Goal: Task Accomplishment & Management: Manage account settings

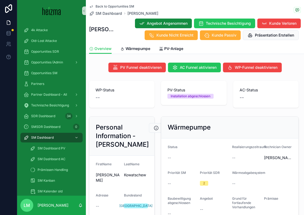
scroll to position [114, 0]
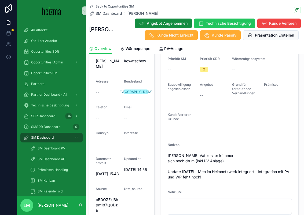
click at [113, 5] on span "Back to Opportunities SM" at bounding box center [114, 6] width 39 height 4
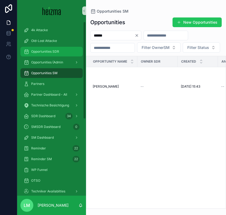
click at [35, 51] on span "Opportunities SDR" at bounding box center [45, 51] width 28 height 4
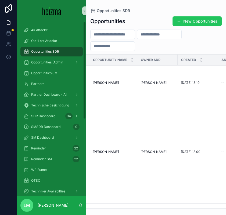
click at [58, 52] on span "Opportunities SDR" at bounding box center [45, 51] width 28 height 4
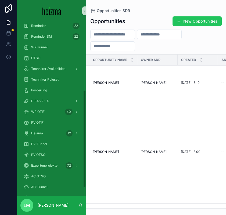
scroll to position [123, 0]
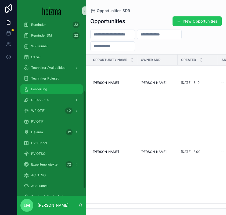
click at [41, 89] on span "Förderung" at bounding box center [39, 89] width 16 height 4
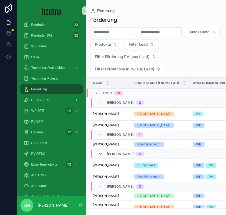
click at [117, 29] on input "scrollable content" at bounding box center [112, 32] width 44 height 8
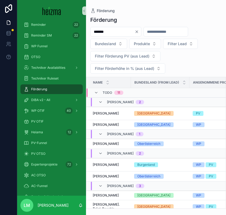
type input "*******"
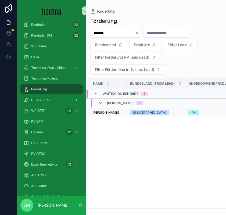
click at [105, 114] on span "[PERSON_NAME]" at bounding box center [106, 112] width 26 height 4
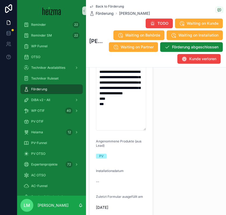
scroll to position [11, 0]
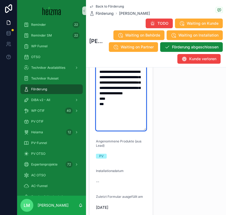
click at [117, 126] on textarea "**********" at bounding box center [121, 79] width 50 height 101
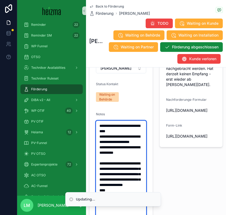
scroll to position [0, 0]
click at [137, 166] on textarea "**********" at bounding box center [121, 170] width 50 height 101
click at [100, 128] on textarea "**********" at bounding box center [121, 170] width 50 height 101
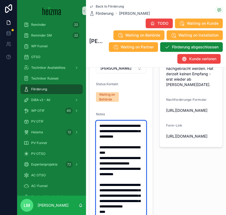
type textarea "**********"
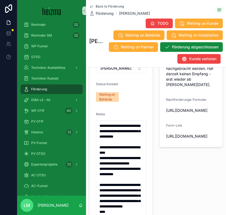
click at [151, 183] on form "**********" at bounding box center [120, 156] width 63 height 359
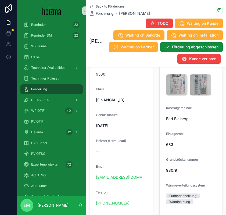
scroll to position [619, 0]
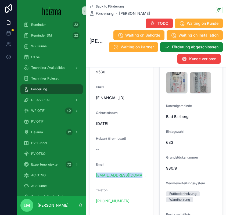
drag, startPoint x: 144, startPoint y: 178, endPoint x: 91, endPoint y: 178, distance: 53.6
click at [91, 178] on form "Name [PERSON_NAME] FirstName [PERSON_NAME] [PERSON_NAME]-[GEOGRAPHIC_DATA]/Haus…" at bounding box center [120, 151] width 63 height 454
copy link "[EMAIL_ADDRESS][DOMAIN_NAME]"
drag, startPoint x: 139, startPoint y: 203, endPoint x: 95, endPoint y: 193, distance: 45.0
click at [95, 193] on form "Name [PERSON_NAME] FirstName [PERSON_NAME] [PERSON_NAME]-[GEOGRAPHIC_DATA]/Haus…" at bounding box center [120, 151] width 63 height 454
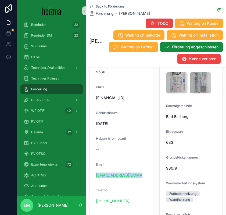
copy div "Telefon [PHONE_NUMBER]"
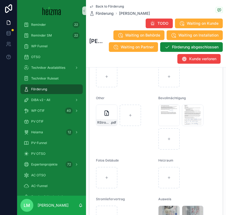
scroll to position [1089, 0]
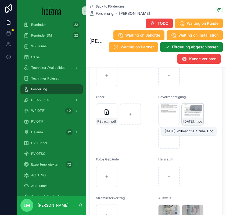
click at [197, 123] on span ".jpg" at bounding box center [198, 121] width 5 height 4
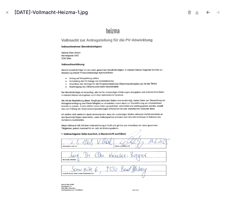
click at [207, 14] on icon "Previous file" at bounding box center [207, 12] width 5 height 5
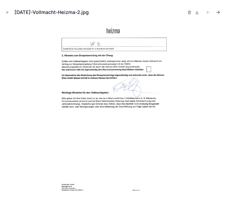
click at [218, 12] on icon "Next file" at bounding box center [218, 11] width 1 height 1
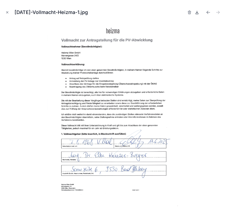
click at [196, 13] on icon at bounding box center [196, 12] width 4 height 4
click at [207, 80] on div at bounding box center [112, 117] width 217 height 188
click at [208, 12] on icon "Previous file" at bounding box center [207, 12] width 3 height 0
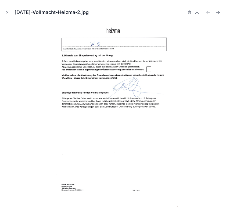
click at [193, 12] on button at bounding box center [196, 13] width 6 height 8
click at [6, 12] on icon "Close modal" at bounding box center [7, 12] width 4 height 4
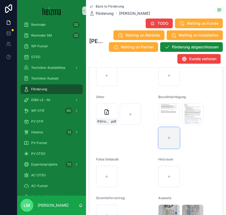
click at [171, 137] on div "scrollable content" at bounding box center [168, 137] width 21 height 21
type input "**********"
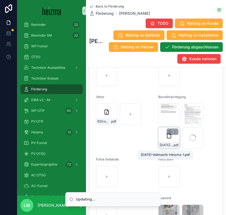
click at [167, 147] on span "[DATE]-Vollmacht-Heizma-1" at bounding box center [165, 145] width 13 height 4
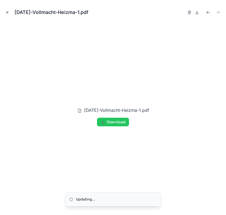
click at [5, 11] on button "Close modal" at bounding box center [7, 12] width 6 height 6
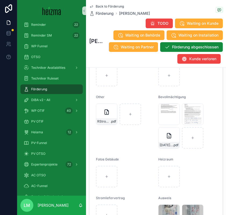
click at [108, 6] on span "Back to Förderung" at bounding box center [109, 6] width 28 height 4
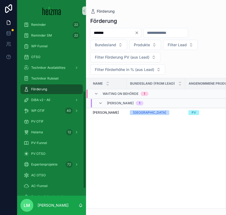
click at [107, 32] on input "*******" at bounding box center [112, 33] width 44 height 8
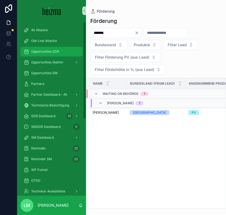
click at [53, 53] on span "Opportunities SDR" at bounding box center [45, 51] width 28 height 4
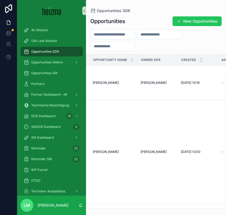
click at [104, 31] on input "scrollable content" at bounding box center [112, 35] width 44 height 8
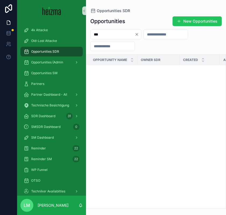
scroll to position [317, 1]
click at [102, 36] on input "***" at bounding box center [112, 35] width 44 height 8
type input "**********"
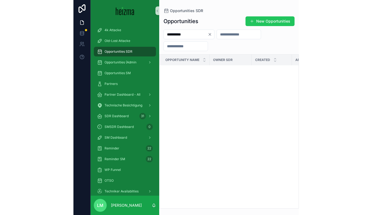
scroll to position [9, 1]
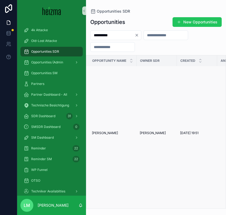
click at [97, 130] on td "[PERSON_NAME] [PERSON_NAME]" at bounding box center [110, 133] width 51 height 150
click at [98, 134] on span "[PERSON_NAME]" at bounding box center [105, 133] width 26 height 4
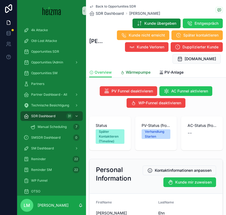
click at [147, 71] on span "Wärmepumpe" at bounding box center [138, 71] width 25 height 5
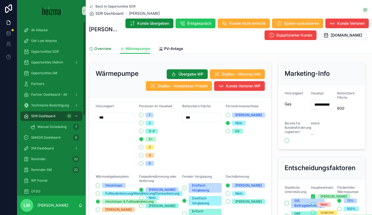
click at [99, 51] on span "Overview" at bounding box center [102, 48] width 17 height 5
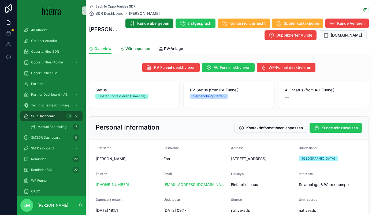
click at [132, 51] on link "Wärmepumpe" at bounding box center [135, 49] width 30 height 11
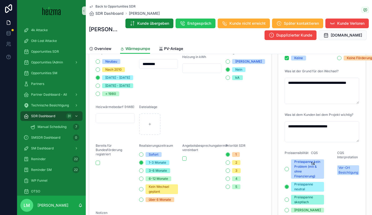
scroll to position [97, 0]
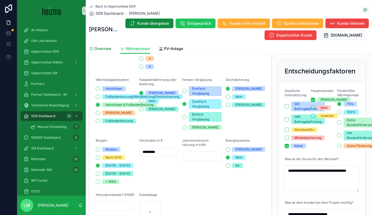
click at [105, 51] on link "Overview" at bounding box center [100, 49] width 23 height 11
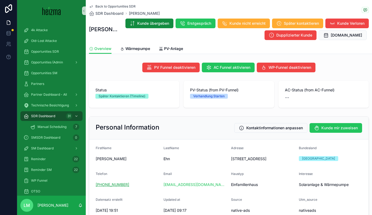
click at [119, 183] on link "[PHONE_NUMBER]" at bounding box center [113, 184] width 34 height 5
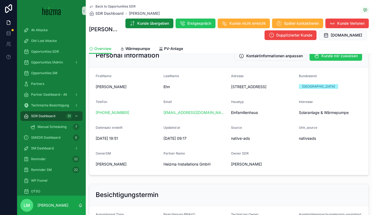
scroll to position [70, 0]
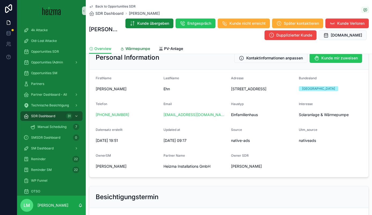
click at [135, 49] on span "Wärmepumpe" at bounding box center [138, 48] width 25 height 5
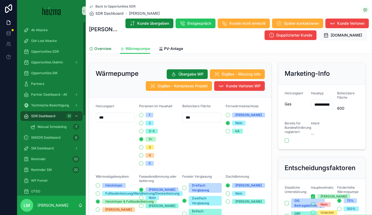
click at [104, 45] on link "Overview" at bounding box center [100, 49] width 23 height 11
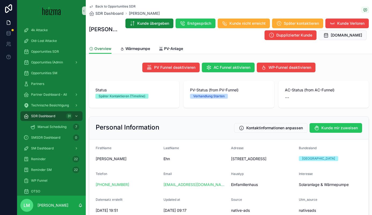
scroll to position [13, 0]
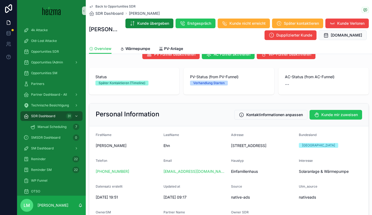
click at [240, 145] on span "[STREET_ADDRESS]" at bounding box center [263, 145] width 64 height 5
drag, startPoint x: 240, startPoint y: 145, endPoint x: 270, endPoint y: 145, distance: 29.5
click at [270, 145] on span "[STREET_ADDRESS]" at bounding box center [263, 145] width 64 height 5
copy span "[STREET_ADDRESS]"
click at [132, 47] on span "Wärmepumpe" at bounding box center [138, 48] width 25 height 5
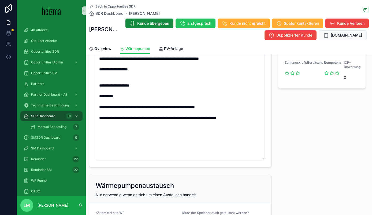
scroll to position [403, 0]
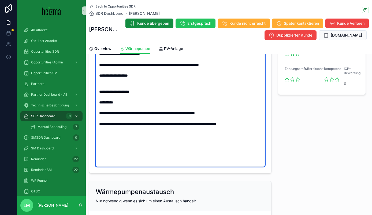
click at [259, 129] on textarea "**********" at bounding box center [180, 84] width 169 height 166
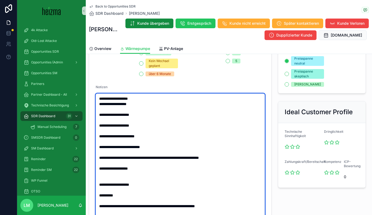
scroll to position [315, 0]
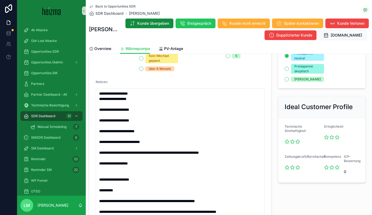
click at [270, 138] on form "Heizungsart *** Personen im Haushalt 1 2 3-4 5+ 3 4 5 Beheizbare Fläche *** Fer…" at bounding box center [180, 21] width 182 height 478
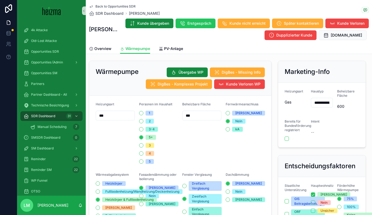
scroll to position [0, 0]
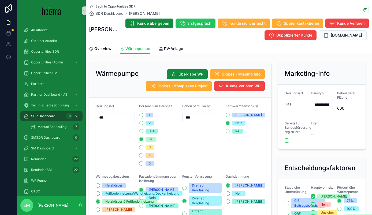
click at [260, 105] on div "Fernwärmeanschluss" at bounding box center [245, 107] width 39 height 6
click at [252, 105] on span "Fernwärmeanschluss" at bounding box center [242, 106] width 33 height 4
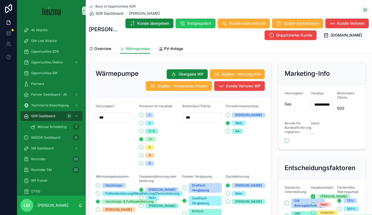
click at [97, 71] on h2 "Wärmepumpe" at bounding box center [117, 73] width 43 height 9
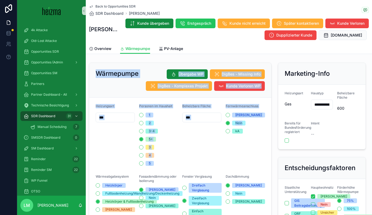
drag, startPoint x: 97, startPoint y: 71, endPoint x: 251, endPoint y: 126, distance: 163.8
drag, startPoint x: 274, startPoint y: 100, endPoint x: 107, endPoint y: 63, distance: 170.8
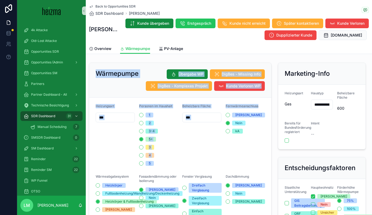
click at [107, 63] on div "Wärmepumpe Übergabe WP DigBes - Missing Info DigBes - Komplexes Projekt Kunde V…" at bounding box center [180, 80] width 182 height 35
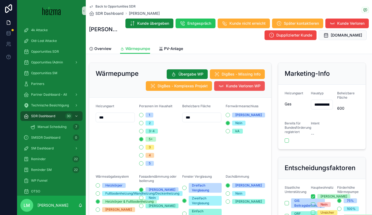
click at [257, 85] on span "Kunde Verloren WP" at bounding box center [243, 85] width 35 height 5
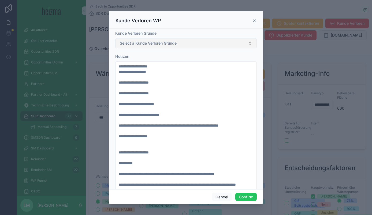
click at [159, 41] on span "Select a Kunde Verloren Gründe" at bounding box center [148, 43] width 57 height 5
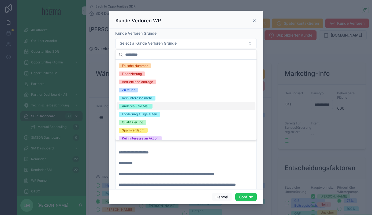
click at [142, 106] on div "Anderes - No Mail" at bounding box center [135, 106] width 27 height 5
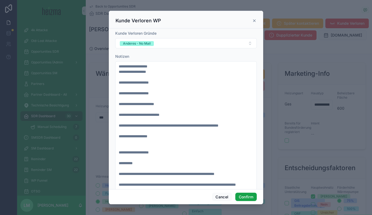
click at [245, 192] on button "Confirm" at bounding box center [246, 196] width 21 height 9
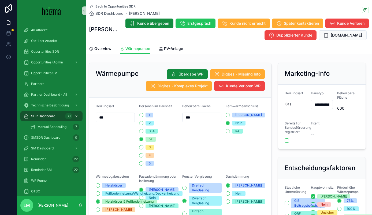
click at [127, 4] on div "Back to Opportunities SDR SDR Dashboard [PERSON_NAME] [PERSON_NAME] übergeben E…" at bounding box center [229, 21] width 280 height 43
click at [128, 8] on span "Back to Opportunities SDR" at bounding box center [115, 6] width 40 height 4
